Goal: Task Accomplishment & Management: Complete application form

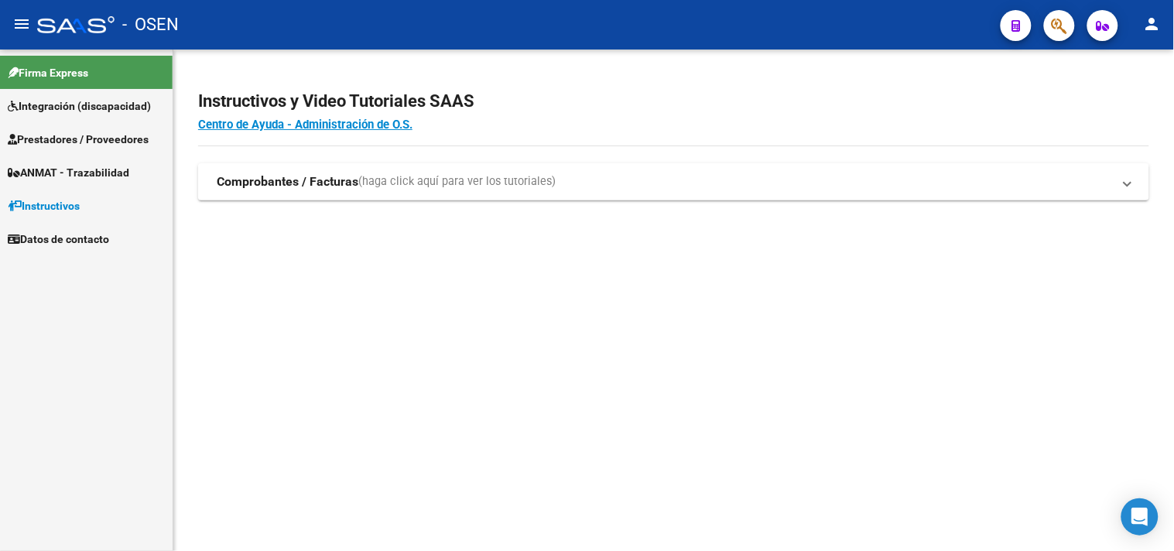
click at [74, 135] on span "Prestadores / Proveedores" at bounding box center [78, 139] width 141 height 17
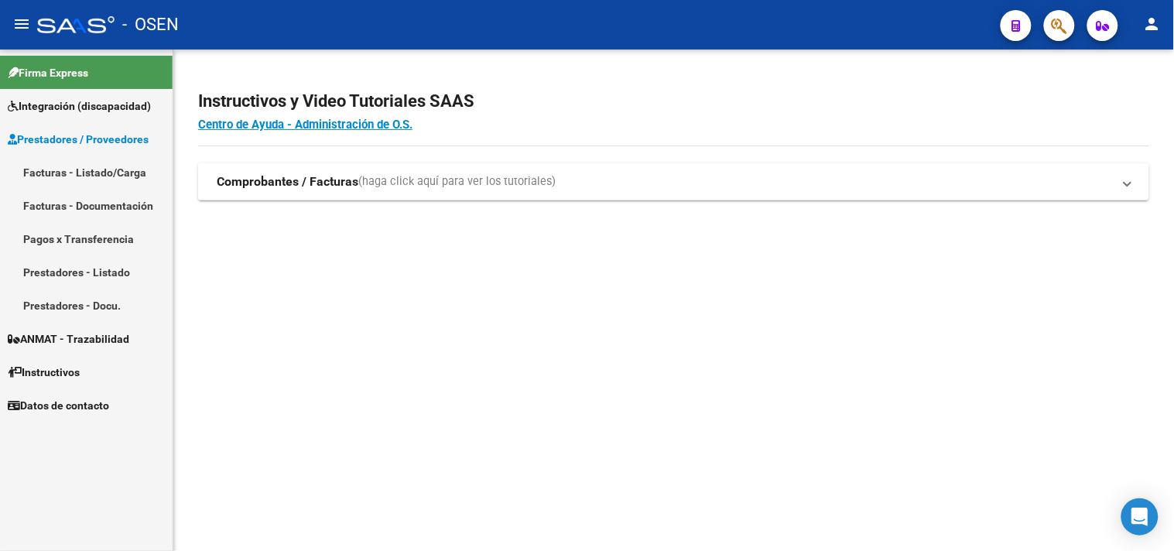
click at [102, 204] on link "Facturas - Documentación" at bounding box center [86, 205] width 173 height 33
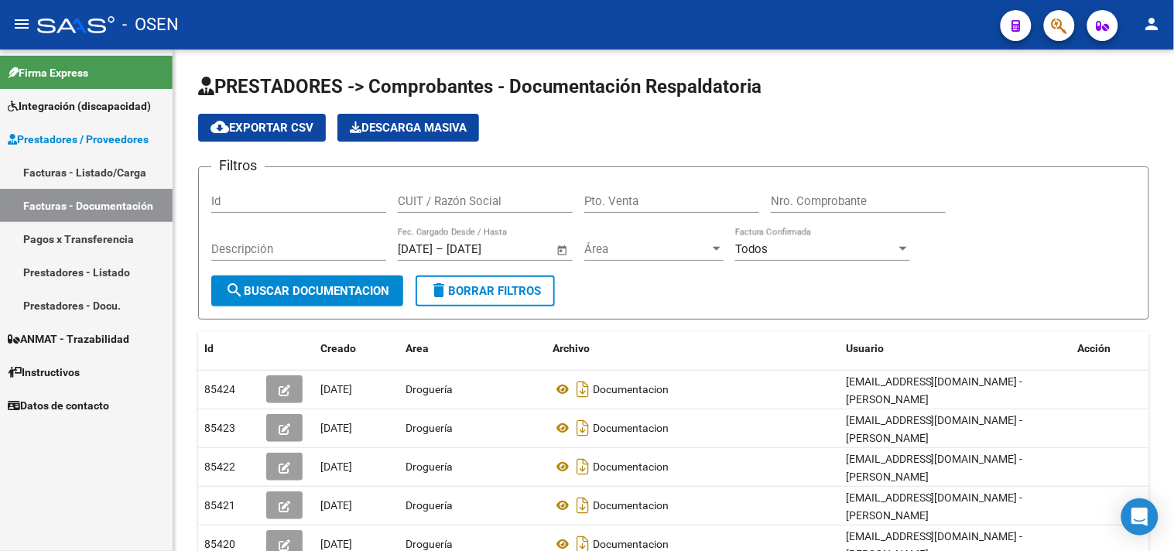
click at [83, 235] on link "Pagos x Transferencia" at bounding box center [86, 238] width 173 height 33
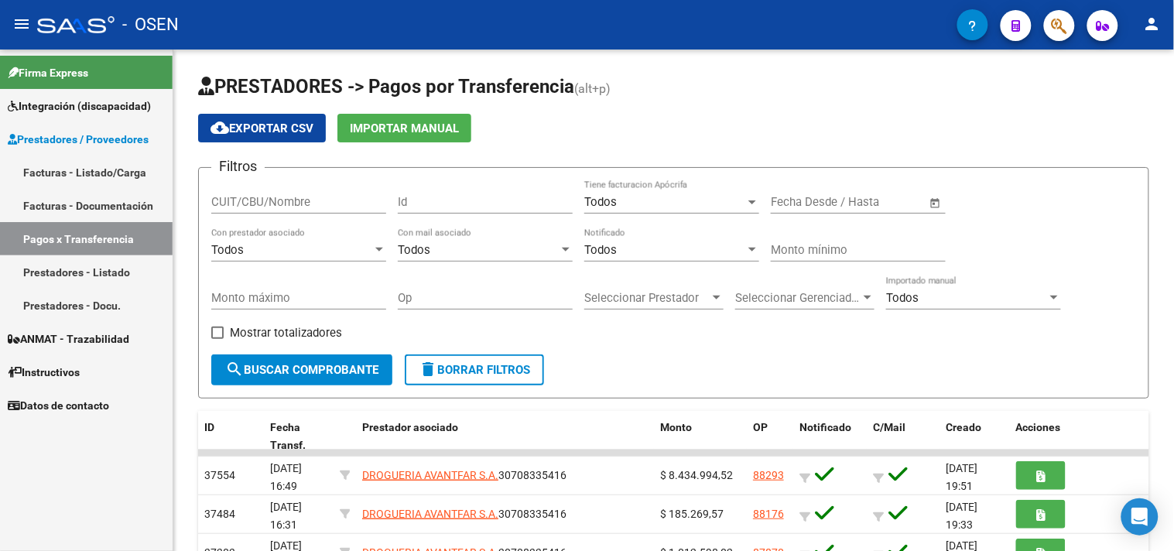
click at [103, 161] on link "Facturas - Listado/Carga" at bounding box center [86, 172] width 173 height 33
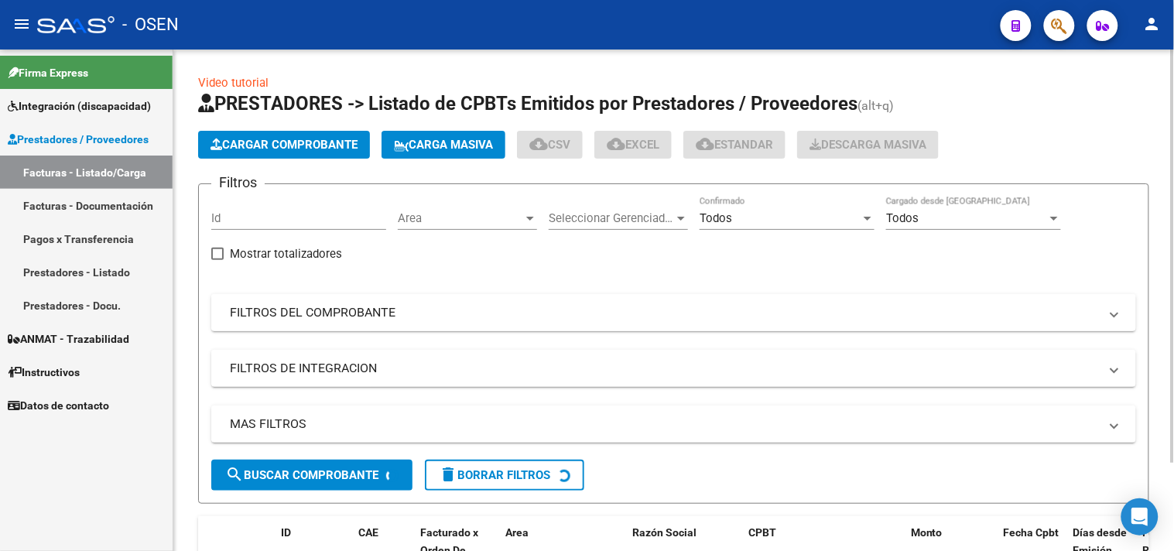
click at [275, 316] on mat-panel-title "FILTROS DEL COMPROBANTE" at bounding box center [664, 312] width 869 height 17
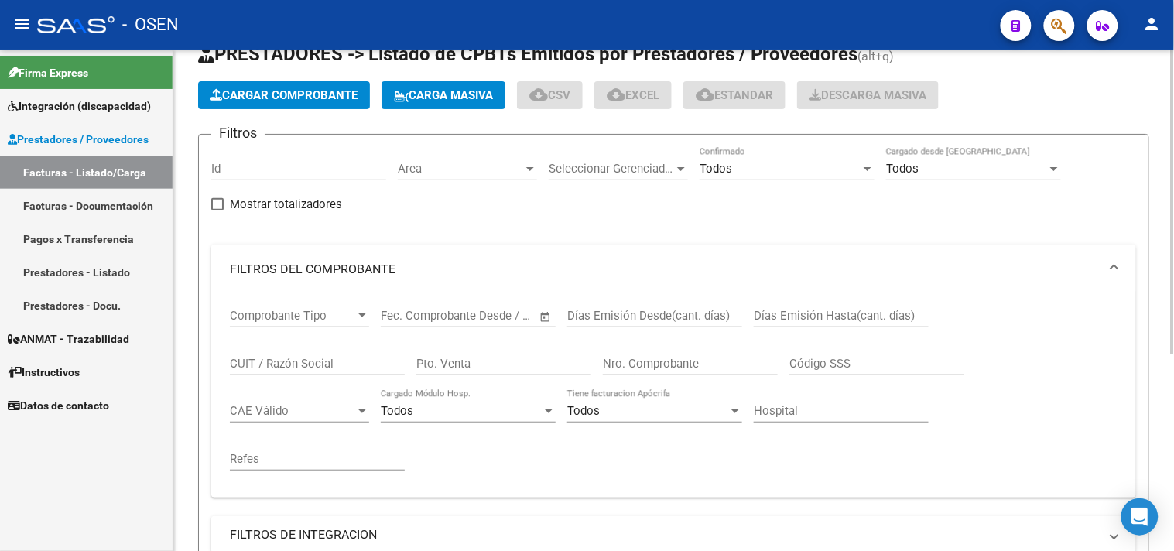
scroll to position [86, 0]
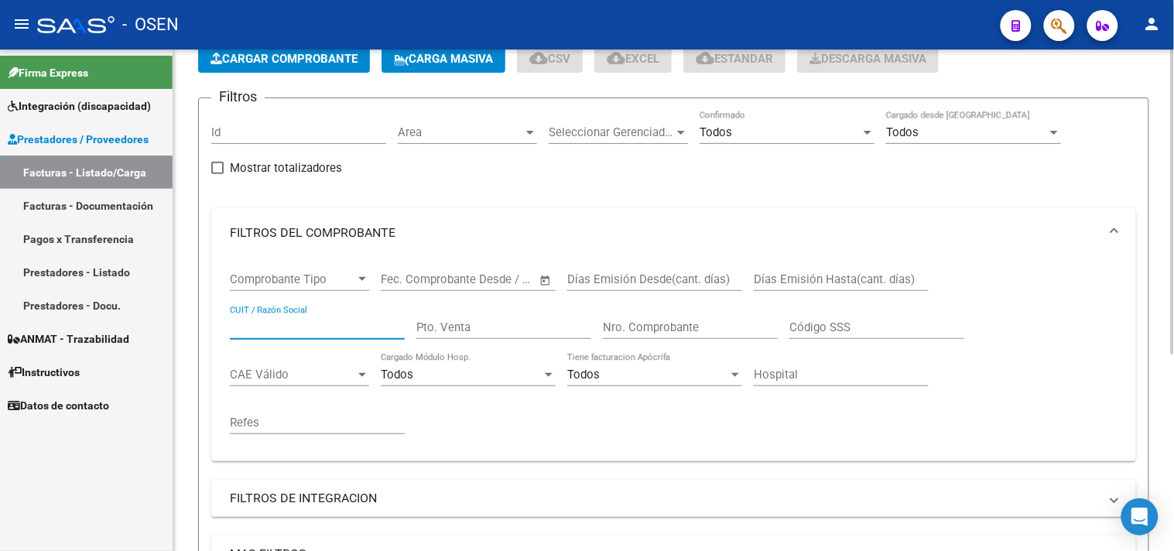
click at [291, 331] on input "CUIT / Razón Social" at bounding box center [317, 327] width 175 height 14
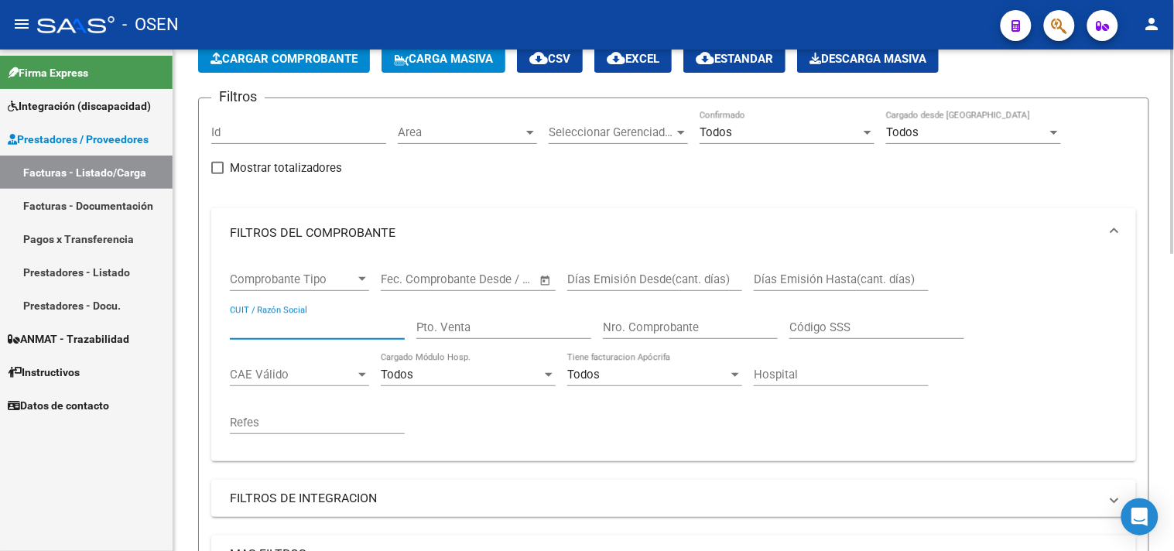
paste input "30715314173"
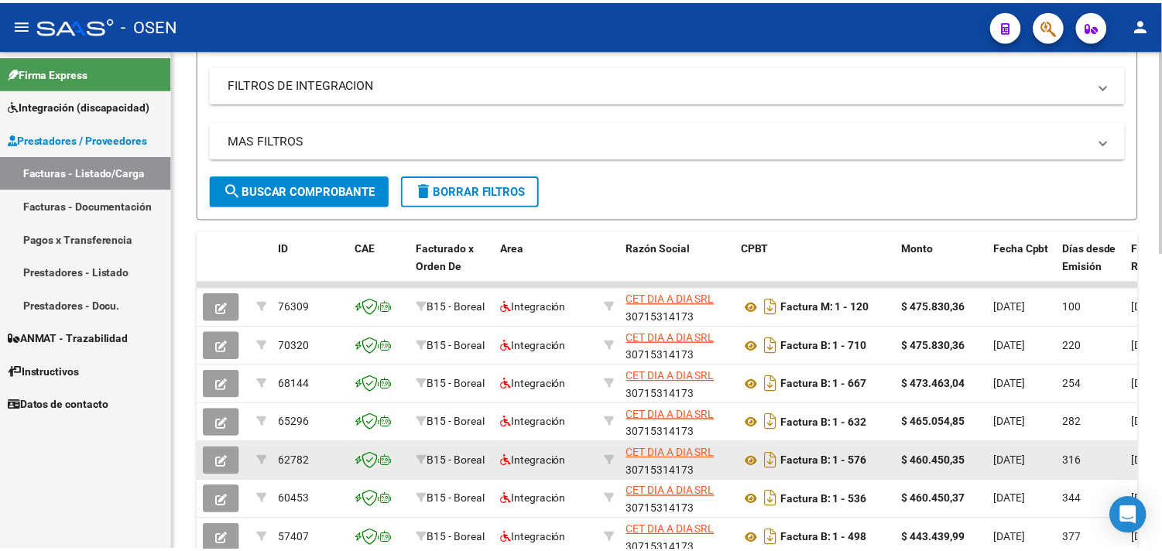
scroll to position [515, 0]
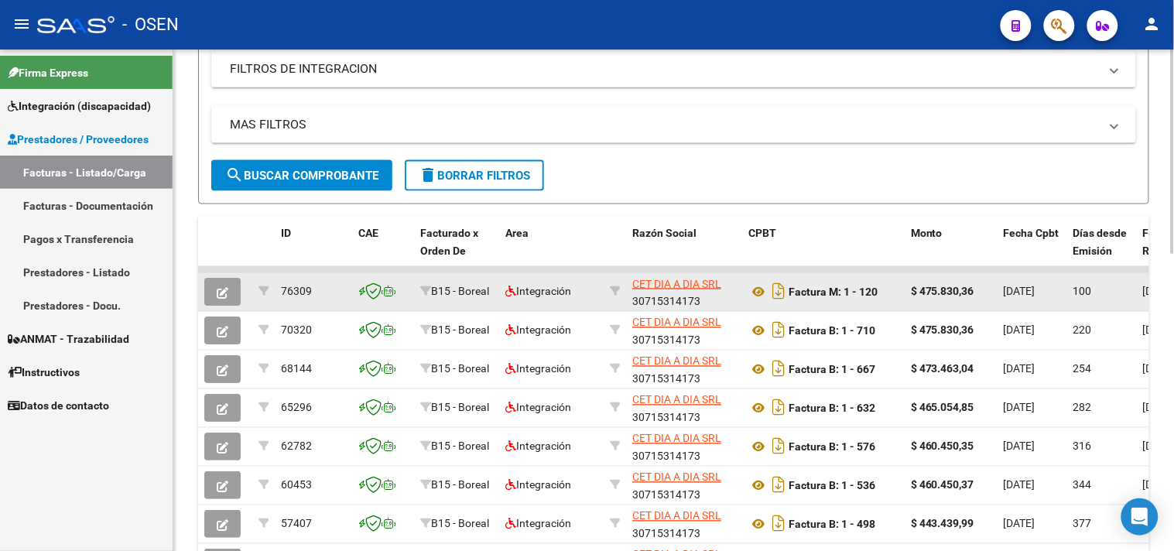
type input "30715314173"
click at [221, 289] on icon "button" at bounding box center [223, 293] width 12 height 12
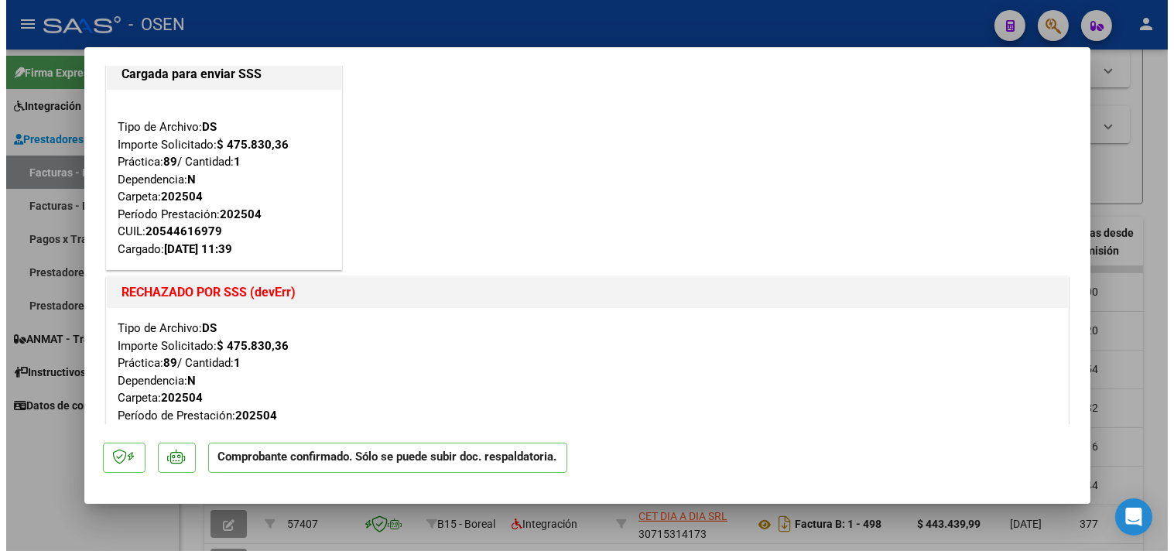
scroll to position [0, 0]
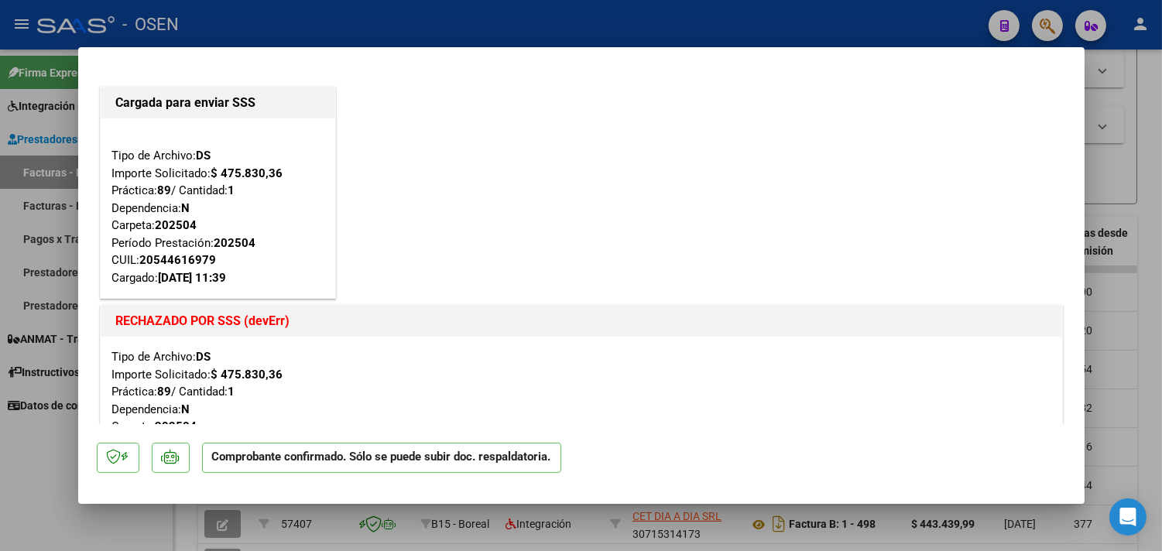
type input "$ 0,00"
